Goal: Find specific page/section: Find specific page/section

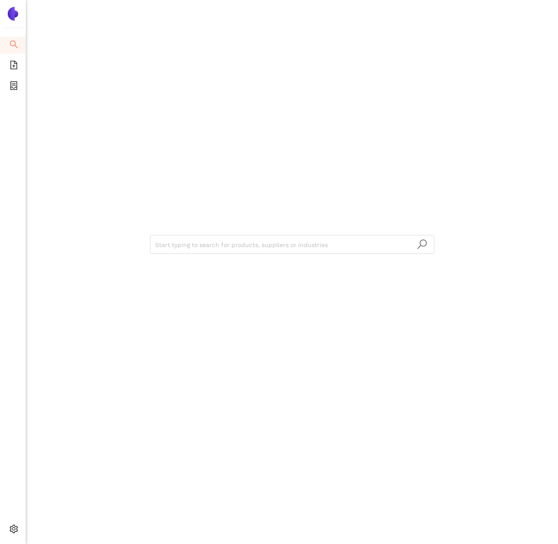
click at [74, 230] on div "Start typing to search for products, suppliers or industries" at bounding box center [292, 243] width 517 height 487
click at [6, 87] on li "eSourcing Projects" at bounding box center [12, 86] width 25 height 17
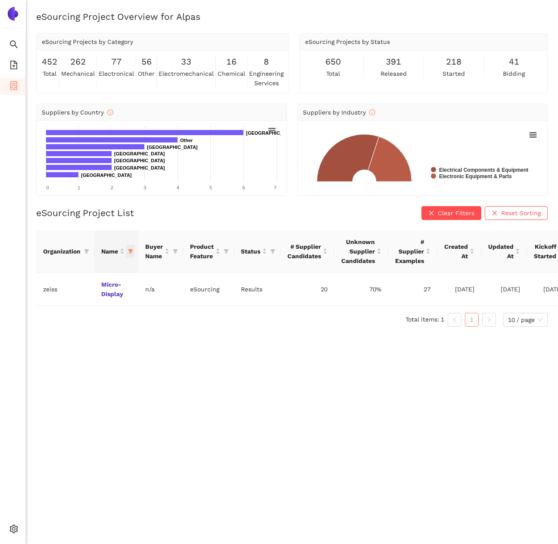
click at [132, 251] on icon "filter" at bounding box center [130, 251] width 5 height 5
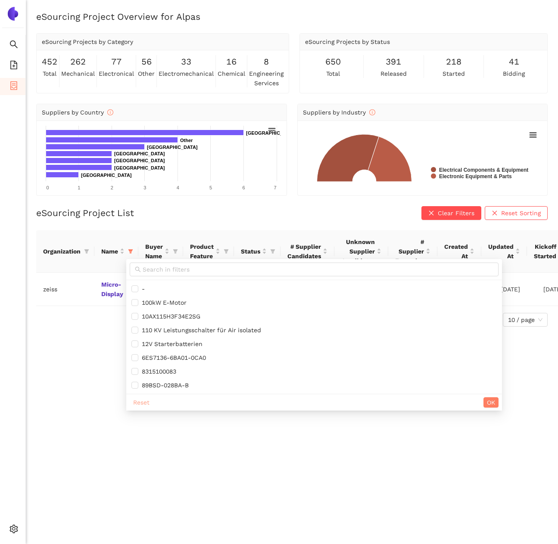
click at [140, 403] on span "Reset" at bounding box center [141, 402] width 16 height 9
checkbox input "false"
click at [86, 251] on icon "filter" at bounding box center [86, 251] width 5 height 4
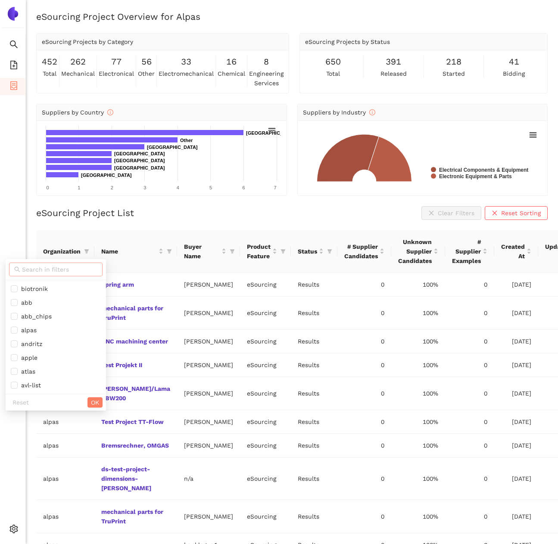
click at [34, 270] on input "text" at bounding box center [59, 269] width 75 height 9
type input "sbb"
click at [36, 289] on span "sbb" at bounding box center [48, 288] width 75 height 9
checkbox input "true"
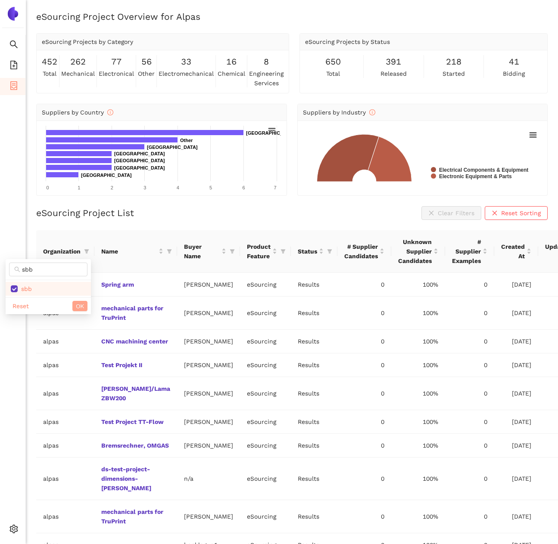
click at [78, 307] on span "OK" at bounding box center [80, 305] width 8 height 9
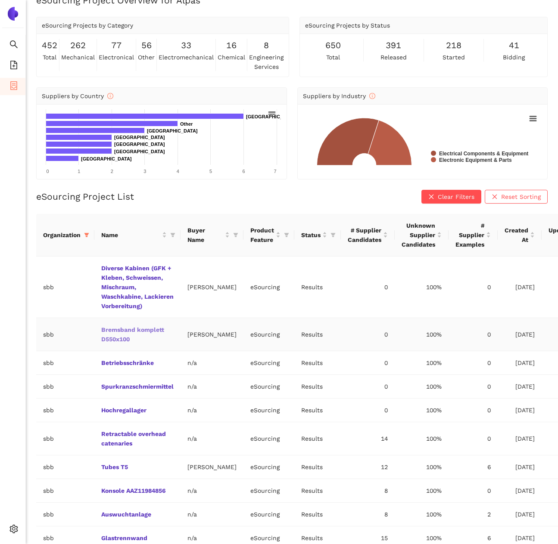
scroll to position [21, 0]
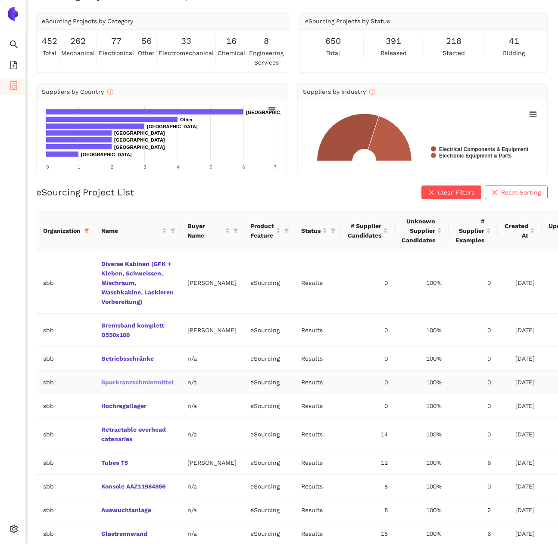
click at [0, 0] on link "Spurkranzschmiermittel" at bounding box center [0, 0] width 0 height 0
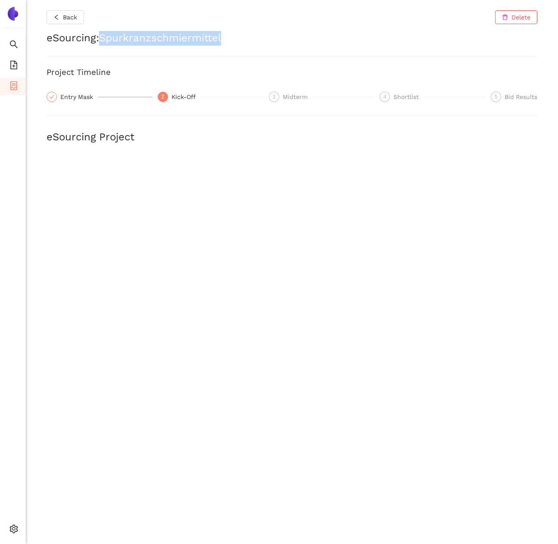
drag, startPoint x: 105, startPoint y: 40, endPoint x: 269, endPoint y: 40, distance: 163.6
click at [269, 41] on h2 "eSourcing : Spurkranzschmiermittel" at bounding box center [292, 38] width 491 height 15
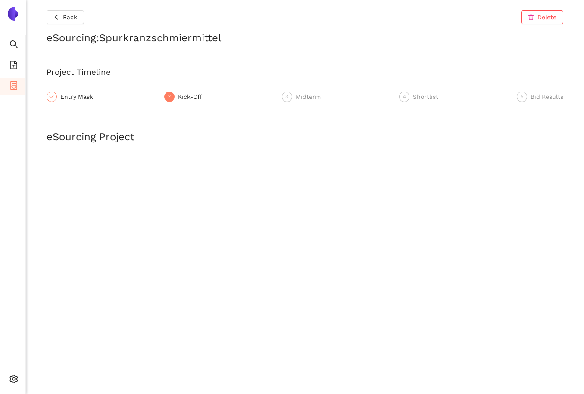
click at [163, 62] on div "Back Delete eSourcing : Spurkranzschmiermittel Project Timeline Entry Mask 2 Ki…" at bounding box center [305, 197] width 558 height 394
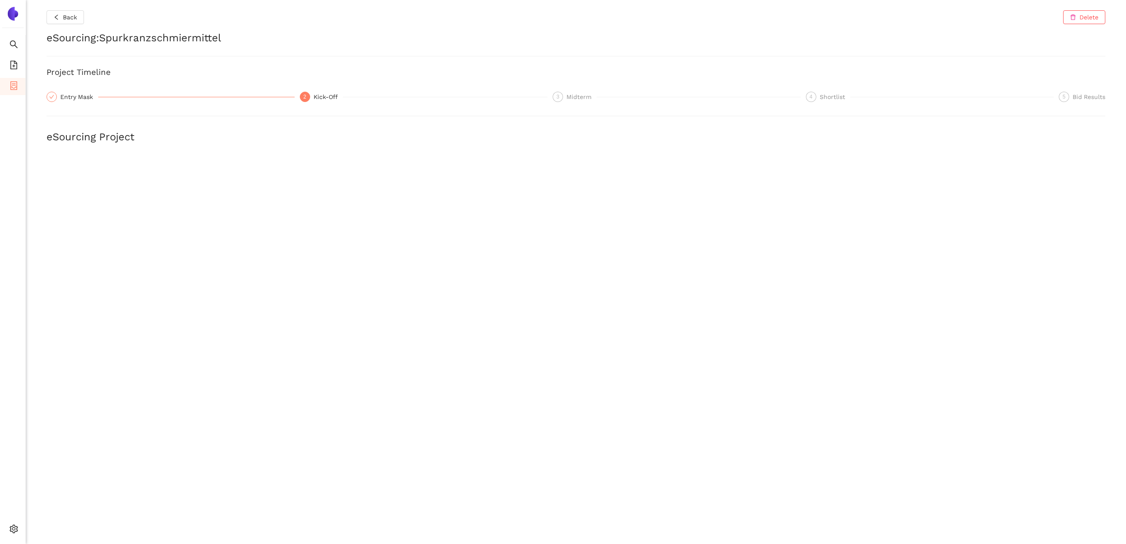
click at [16, 90] on span "container" at bounding box center [13, 86] width 9 height 17
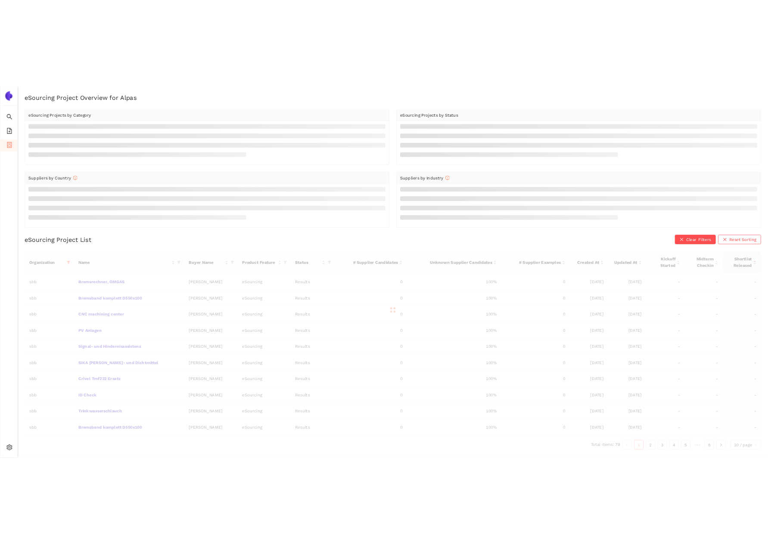
scroll to position [10, 0]
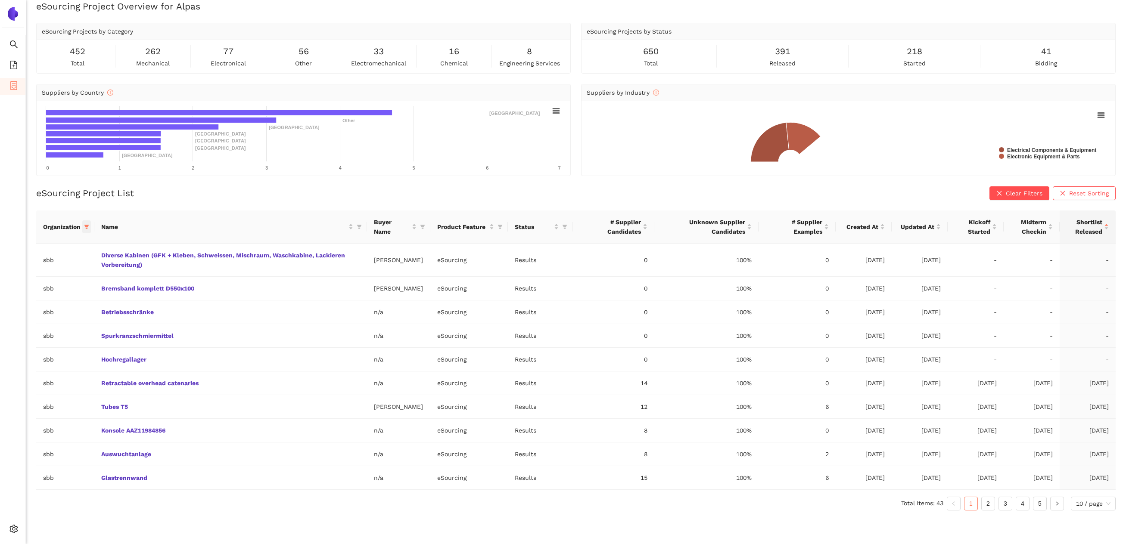
click at [84, 224] on icon "filter" at bounding box center [86, 226] width 5 height 5
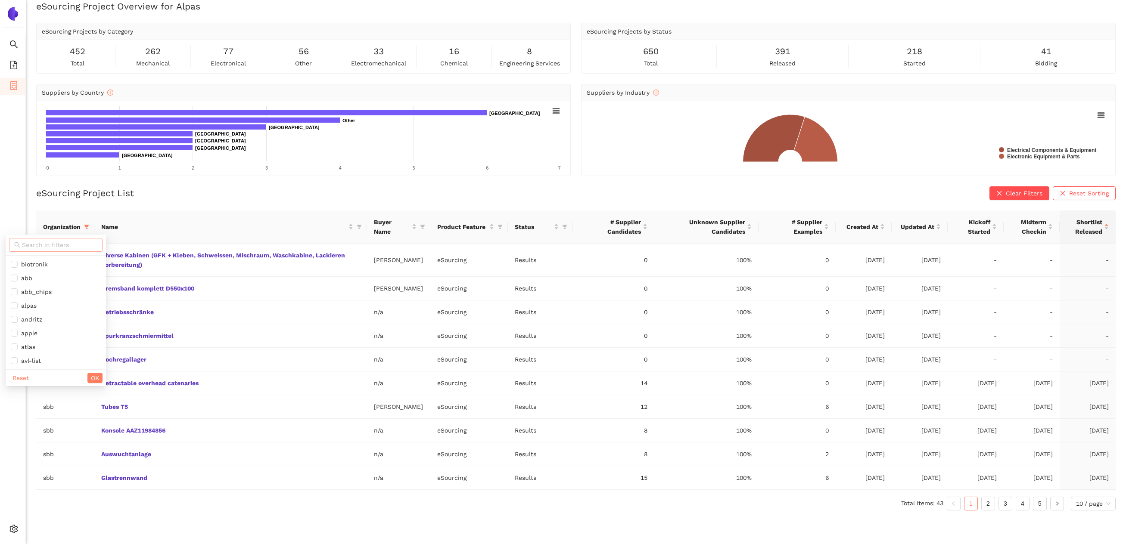
click at [67, 242] on input "text" at bounding box center [59, 244] width 75 height 9
type input "demo"
click at [46, 263] on span "demo" at bounding box center [48, 264] width 75 height 9
checkbox input "true"
click at [82, 281] on span "OK" at bounding box center [80, 281] width 8 height 9
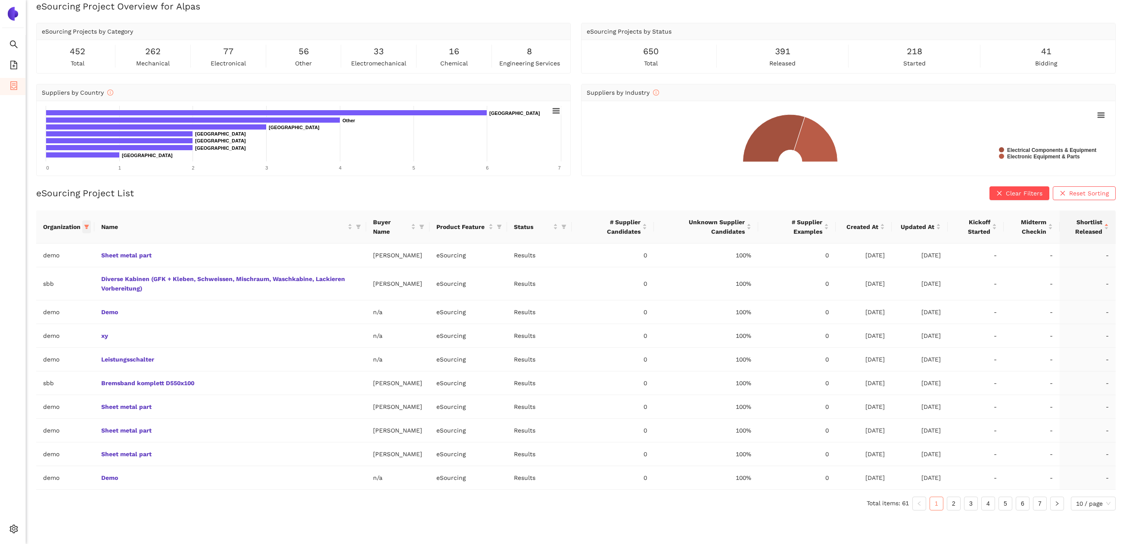
click at [85, 231] on span at bounding box center [86, 226] width 9 height 13
click at [69, 245] on input "text" at bounding box center [59, 244] width 75 height 9
type input "sbb"
click at [59, 269] on li "sbb" at bounding box center [48, 265] width 85 height 14
checkbox input "false"
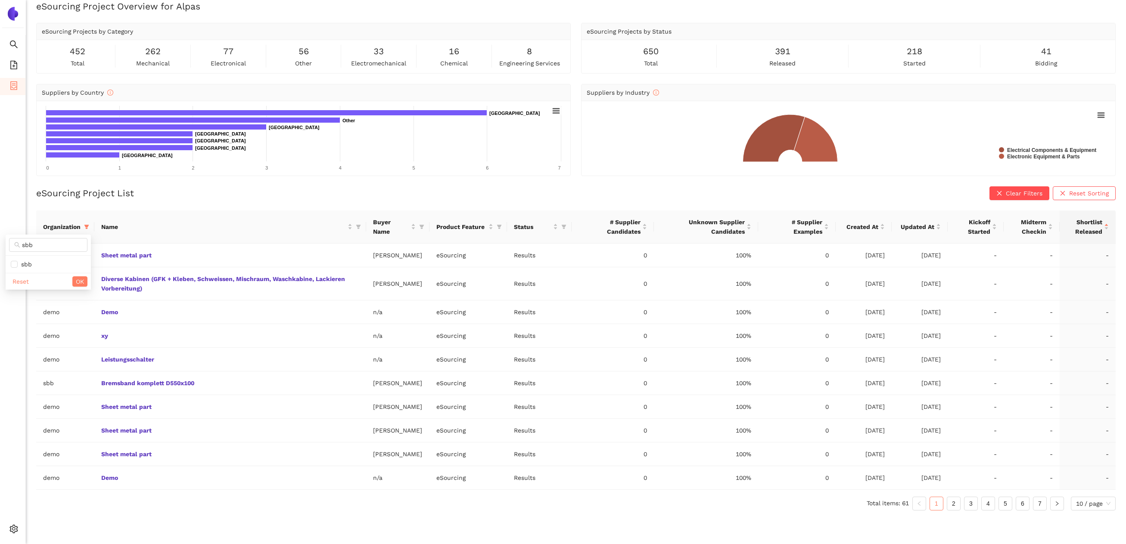
click at [76, 273] on div "Reset OK" at bounding box center [48, 281] width 85 height 17
click at [78, 282] on span "OK" at bounding box center [80, 281] width 8 height 9
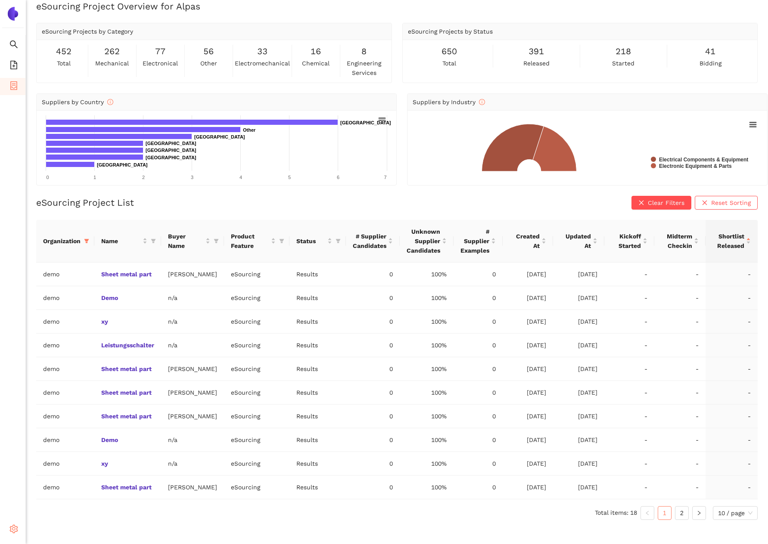
click at [12, 531] on icon "setting" at bounding box center [13, 529] width 9 height 9
click at [50, 468] on span "Internal Area" at bounding box center [62, 467] width 38 height 7
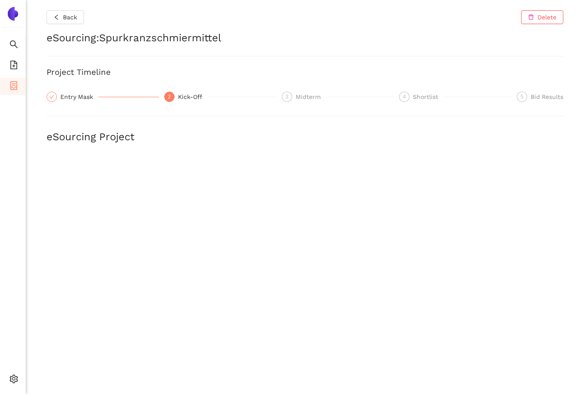
click at [46, 242] on div "Back Delete eSourcing : Spurkranzschmiermittel Project Timeline Entry Mask 2 Ki…" at bounding box center [305, 197] width 558 height 394
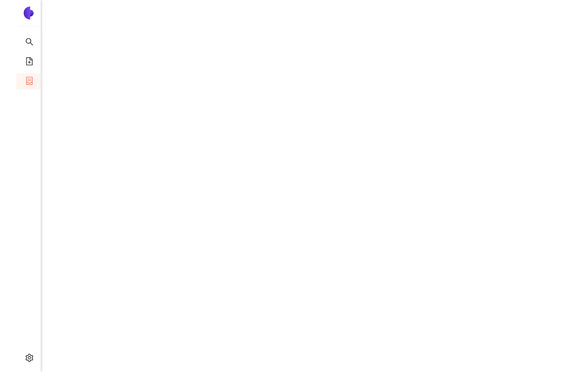
scroll to position [844, 0]
